Goal: Find specific page/section

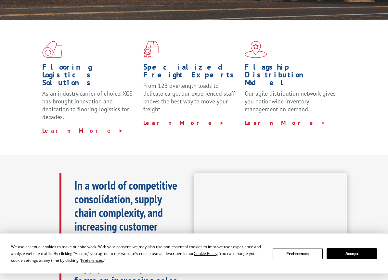
scroll to position [154, 0]
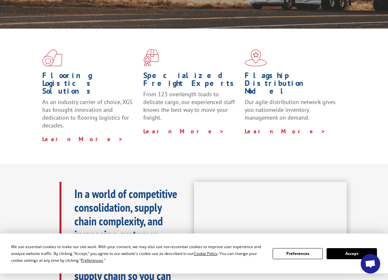
click at [340, 253] on button "Accept" at bounding box center [351, 253] width 50 height 11
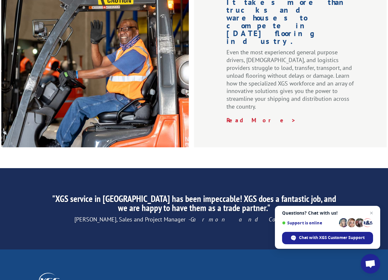
scroll to position [1017, 0]
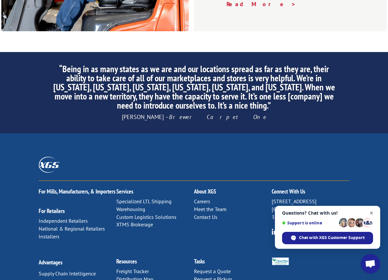
click at [371, 211] on span "Close chat" at bounding box center [371, 213] width 8 height 8
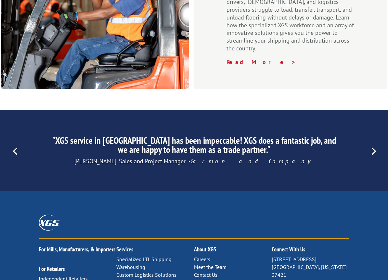
scroll to position [999, 0]
